Goal: Task Accomplishment & Management: Complete application form

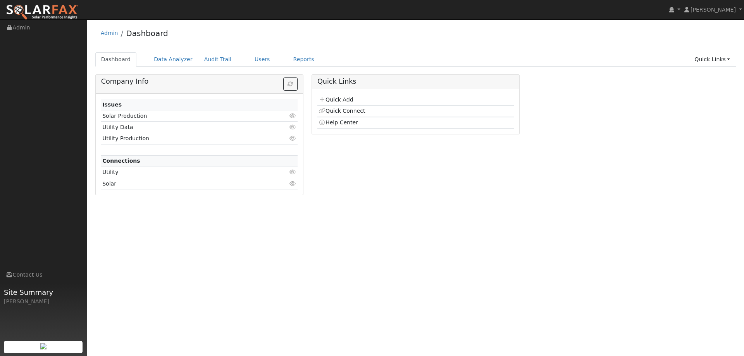
click at [335, 99] on link "Quick Add" at bounding box center [336, 100] width 34 height 6
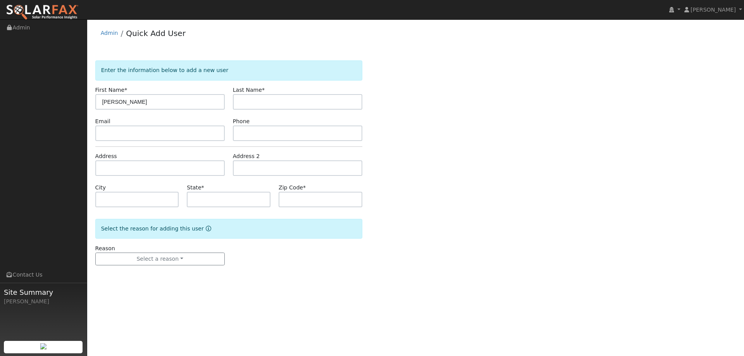
type input "[PERSON_NAME]"
paste input "[EMAIL_ADDRESS][DOMAIN_NAME]"
type input "[EMAIL_ADDRESS][DOMAIN_NAME]"
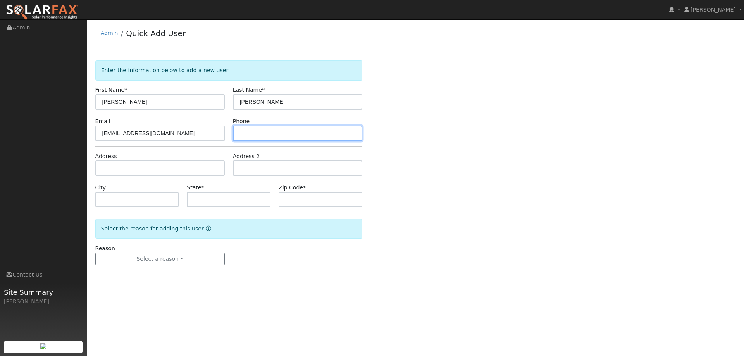
click at [281, 135] on input "text" at bounding box center [297, 134] width 129 height 16
paste input "(916) 661-9316"
type input "(916) 661-9316"
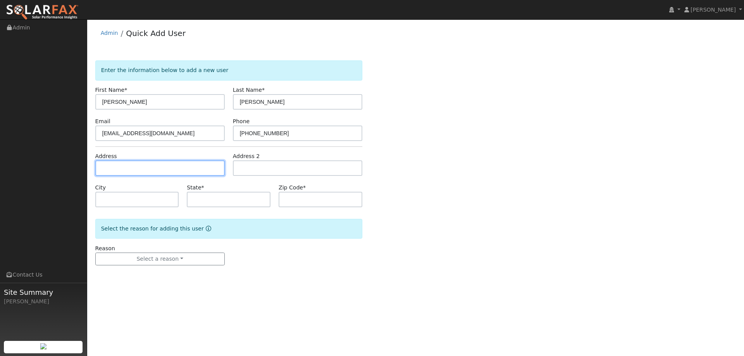
click at [171, 164] on input "text" at bounding box center [159, 168] width 129 height 16
paste input "1642 Coloma Way"
type input "1642 Coloma Way"
type input "Woodland"
type input "CA"
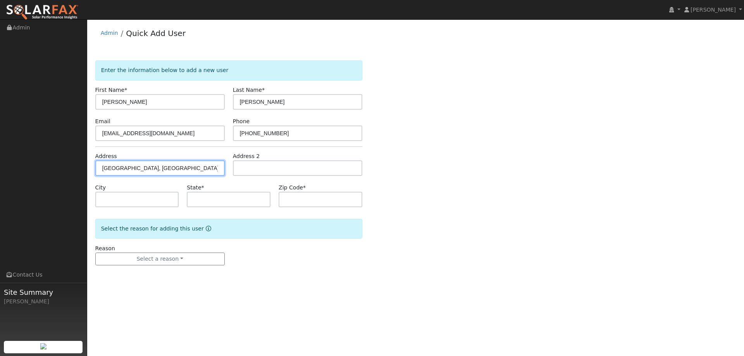
type input "95695"
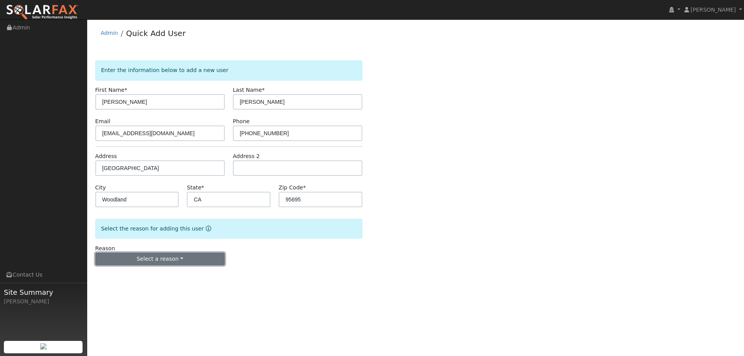
click at [172, 254] on button "Select a reason" at bounding box center [159, 259] width 129 height 13
click at [161, 270] on link "New lead" at bounding box center [139, 275] width 86 height 11
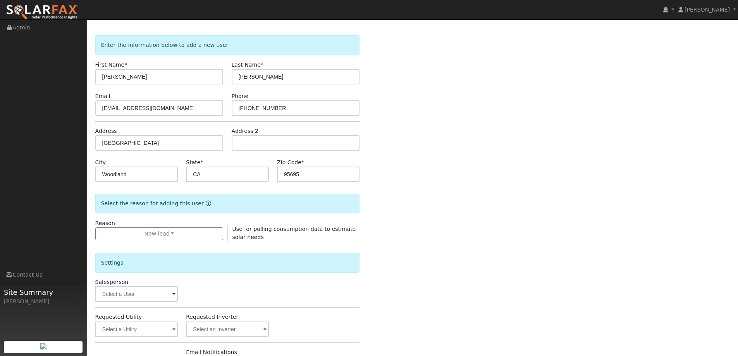
scroll to position [39, 0]
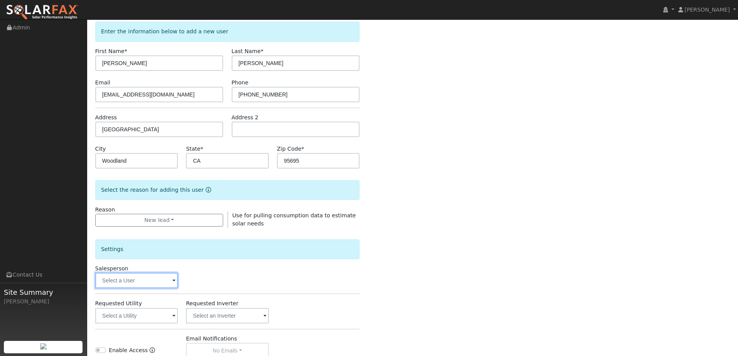
click at [164, 276] on input "text" at bounding box center [136, 281] width 83 height 16
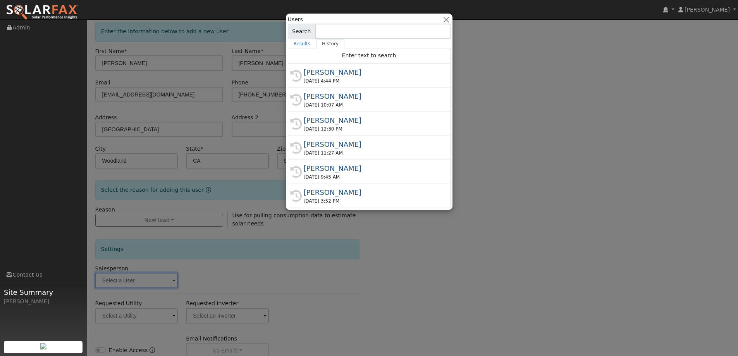
click at [244, 214] on div at bounding box center [369, 178] width 738 height 356
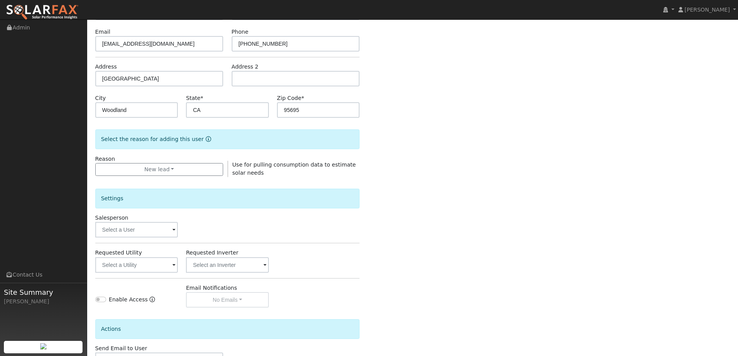
scroll to position [146, 0]
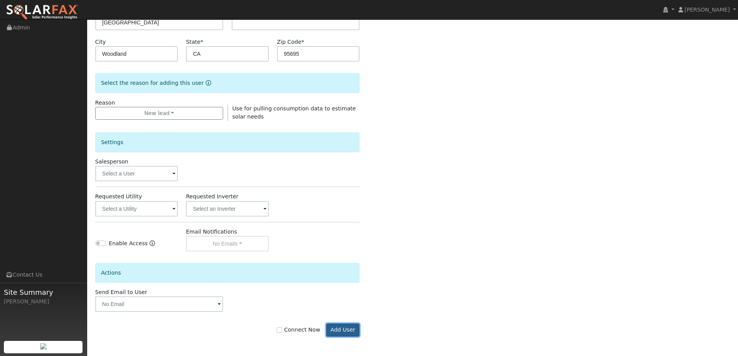
click at [344, 330] on button "Add User" at bounding box center [343, 330] width 34 height 13
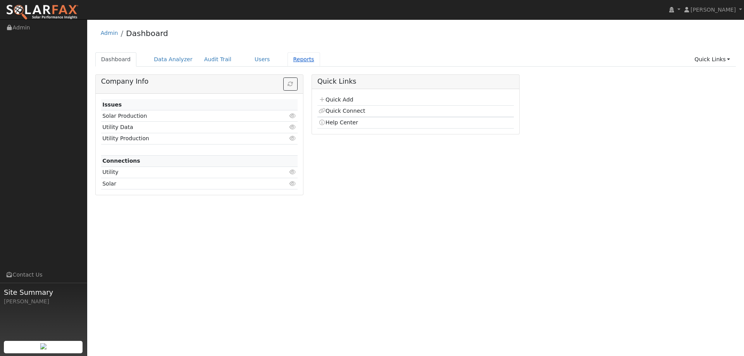
click at [291, 59] on link "Reports" at bounding box center [304, 59] width 33 height 14
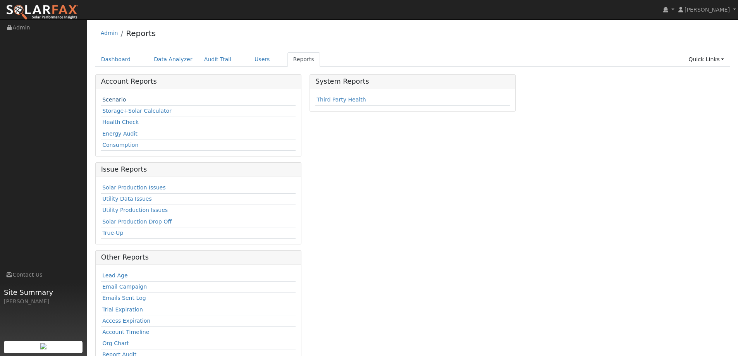
click at [109, 101] on link "Scenario" at bounding box center [114, 100] width 24 height 6
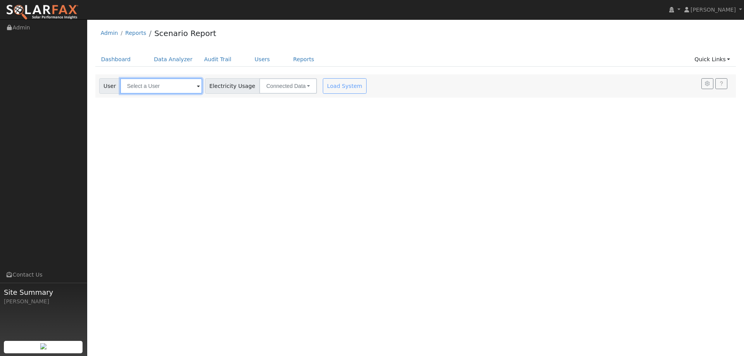
click at [155, 83] on input "text" at bounding box center [161, 86] width 82 height 16
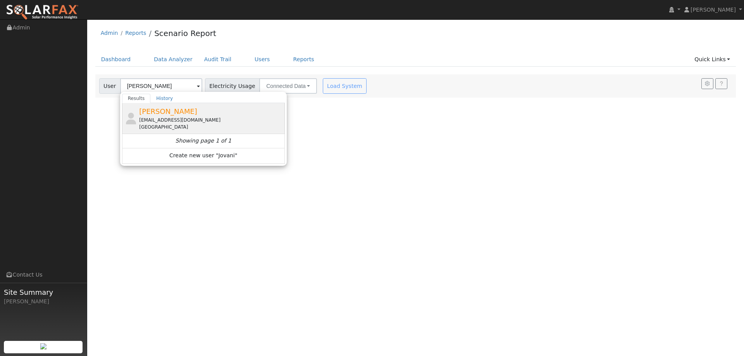
click at [166, 106] on div "Jovani Flores jovanis1995@gmail.com 1642 Coloma Way, Woodland, CA 95695" at bounding box center [203, 118] width 163 height 31
type input "Jovani Flores"
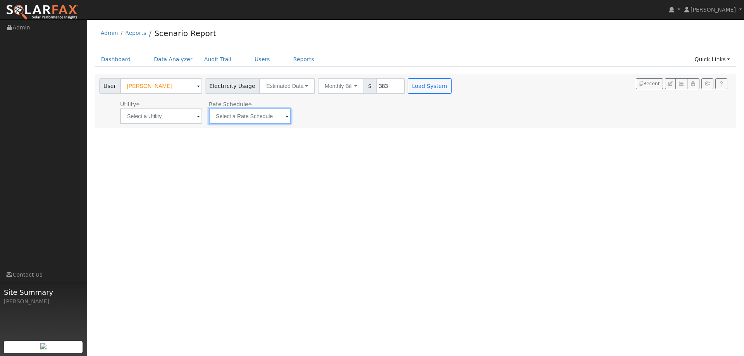
click at [265, 120] on input "text" at bounding box center [250, 117] width 82 height 16
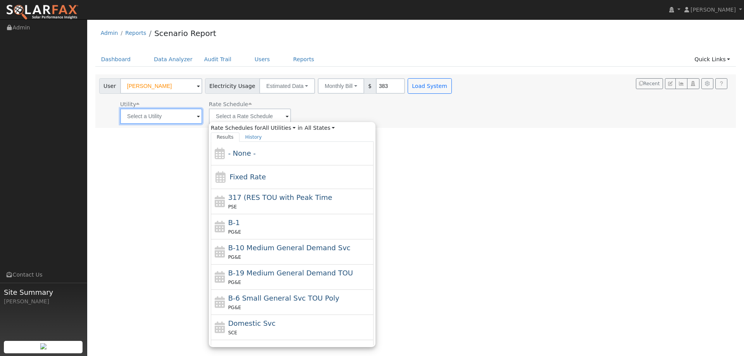
click at [179, 119] on input "text" at bounding box center [161, 117] width 82 height 16
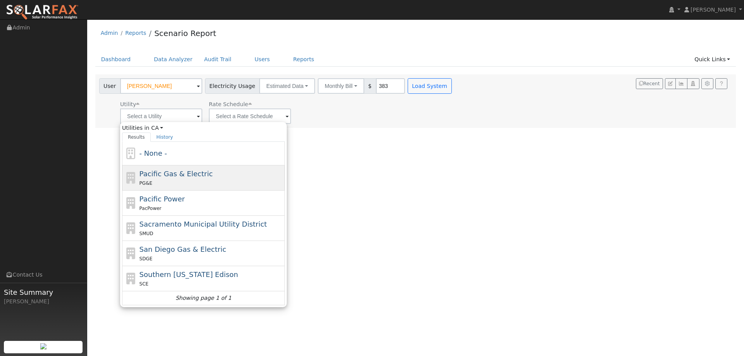
click at [168, 175] on span "Pacific Gas & Electric" at bounding box center [176, 174] width 73 height 8
type input "Pacific Gas & Electric"
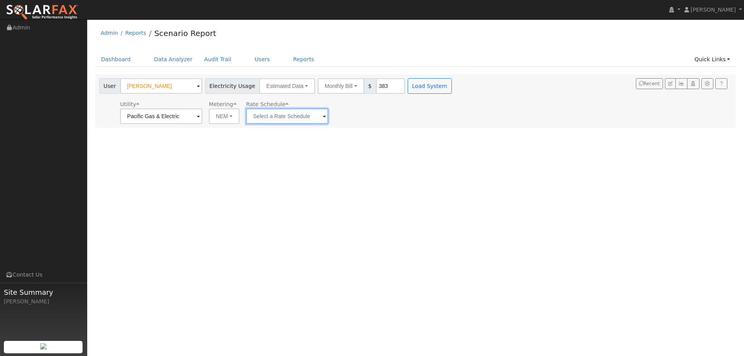
click at [269, 113] on input "text" at bounding box center [287, 117] width 82 height 16
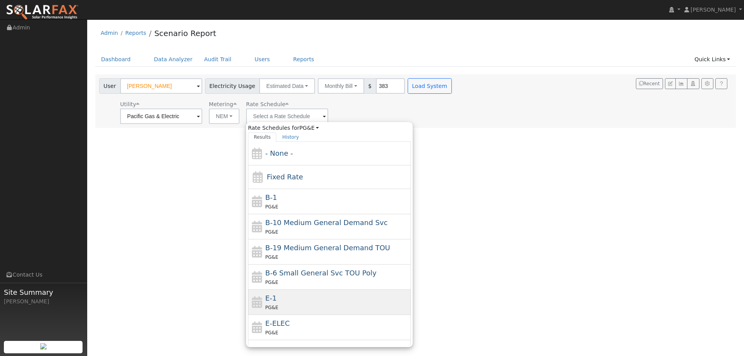
click at [284, 298] on div "E-1 PG&E" at bounding box center [338, 302] width 144 height 19
type input "E-1"
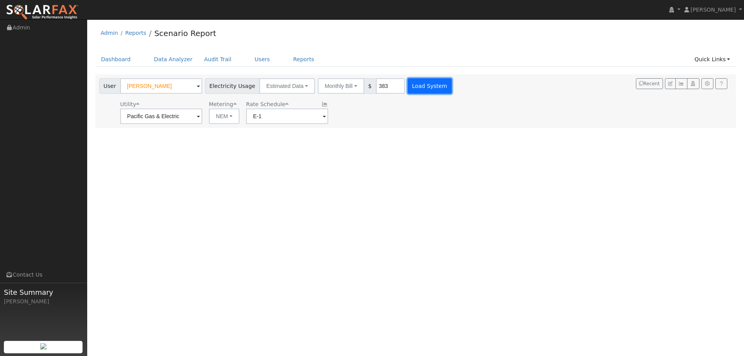
click at [414, 78] on button "Load System" at bounding box center [430, 86] width 44 height 16
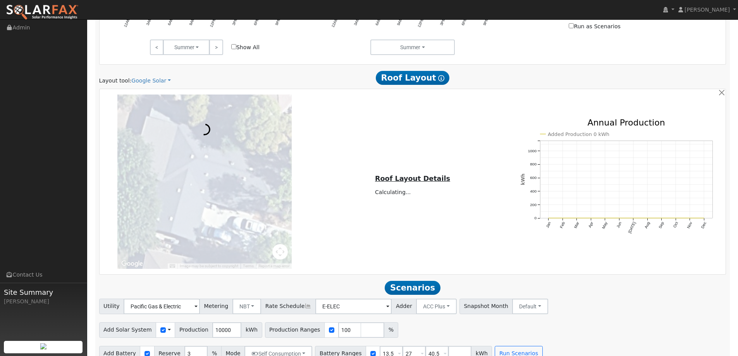
scroll to position [440, 0]
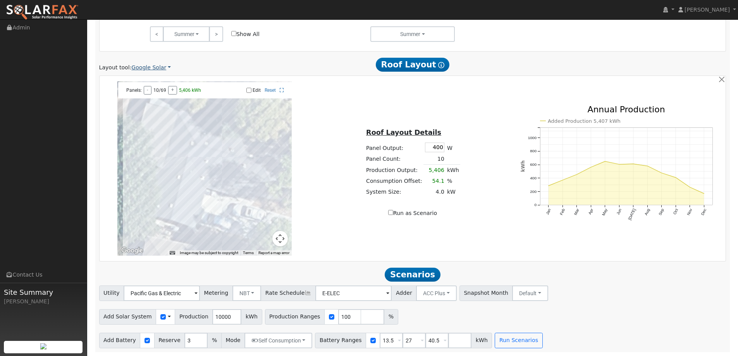
click at [157, 68] on link "Google Solar" at bounding box center [151, 68] width 40 height 8
click at [157, 101] on link "Aurora" at bounding box center [156, 103] width 54 height 11
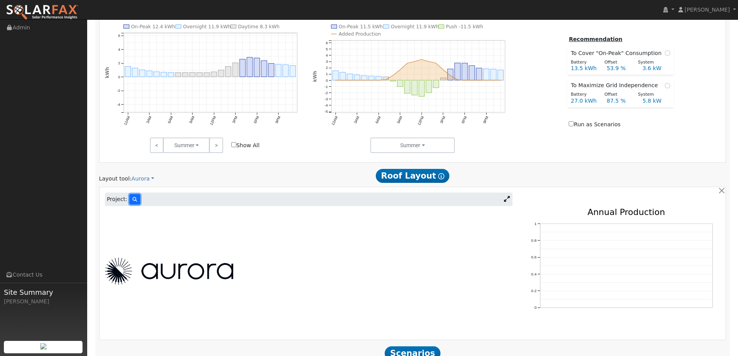
click at [133, 202] on icon at bounding box center [135, 199] width 5 height 5
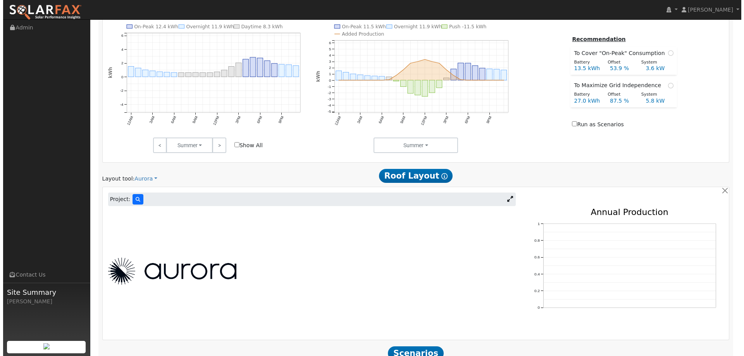
scroll to position [329, 0]
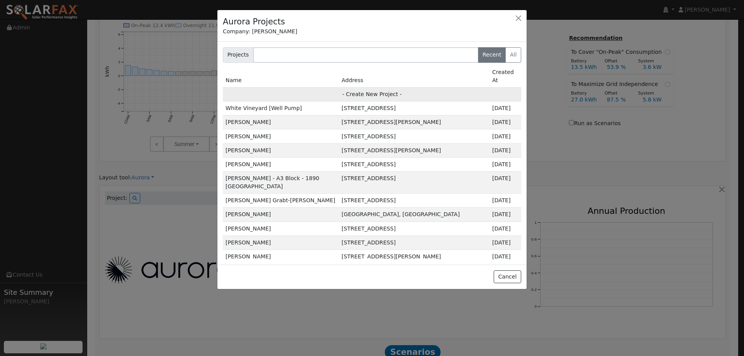
click at [372, 88] on td "- Create New Project -" at bounding box center [372, 94] width 298 height 14
type input "Jovani Flores"
type input "1642 Coloma Way"
type input "Woodland"
type input "CA"
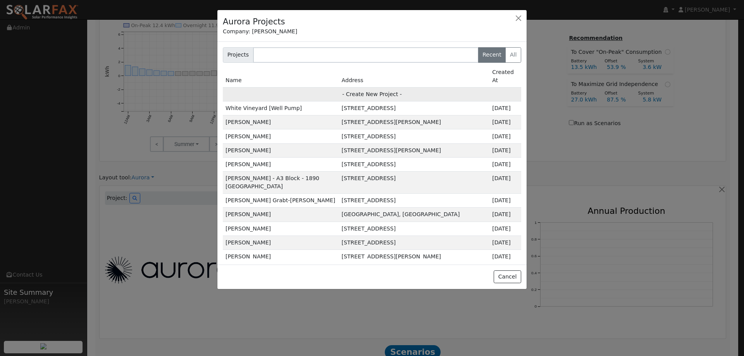
type input "95695"
type input "Design"
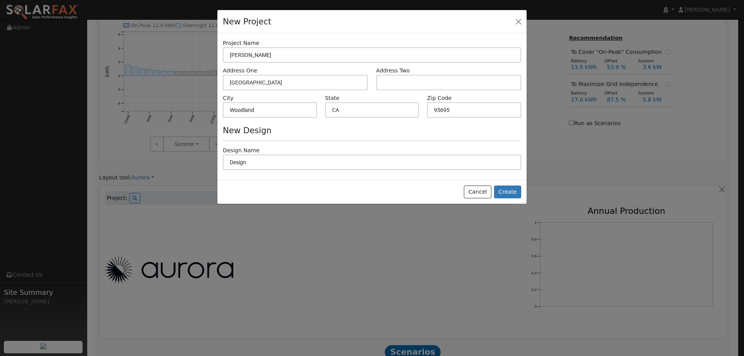
scroll to position [330, 0]
click at [505, 196] on button "Create" at bounding box center [507, 192] width 27 height 13
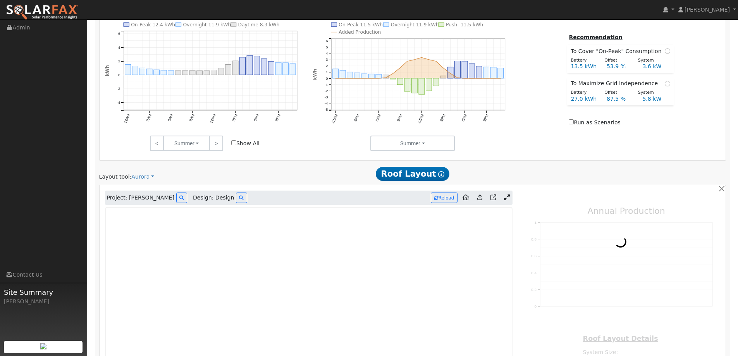
type input "0"
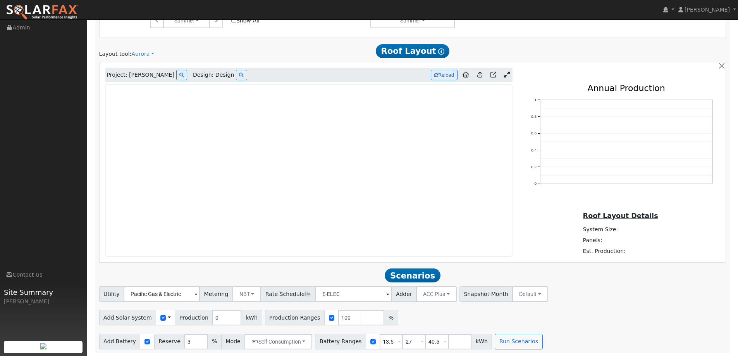
scroll to position [455, 0]
click at [520, 82] on div "Project: Jovani Flores Design: Design Reload 0 0.2 0.4 0.6 0.8 1 Annual Product…" at bounding box center [413, 161] width 627 height 200
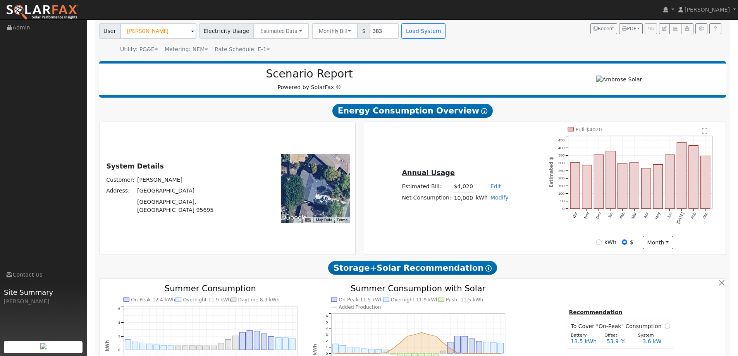
scroll to position [0, 0]
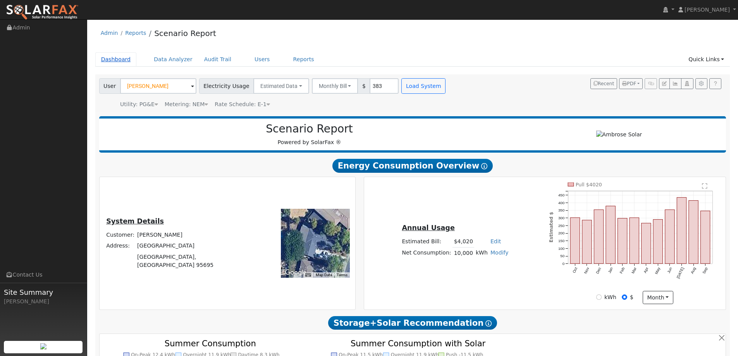
click at [109, 54] on link "Dashboard" at bounding box center [115, 59] width 41 height 14
